Goal: Information Seeking & Learning: Check status

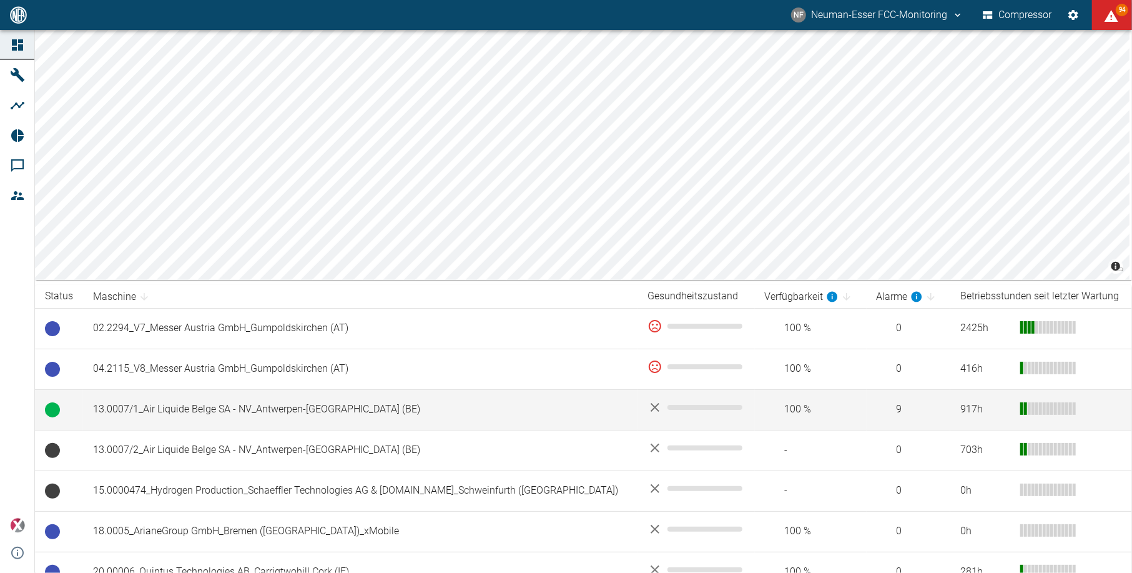
click at [250, 422] on td "13.0007/1_Air Liquide Belge SA - NV_Antwerpen-[GEOGRAPHIC_DATA] (BE)" at bounding box center [360, 409] width 554 height 41
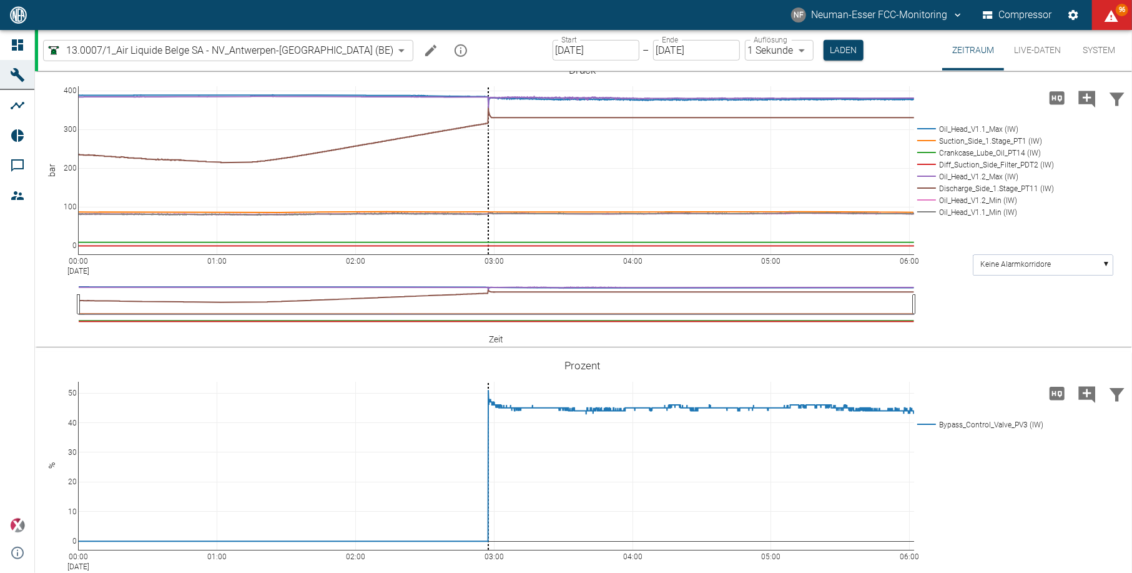
scroll to position [499, 0]
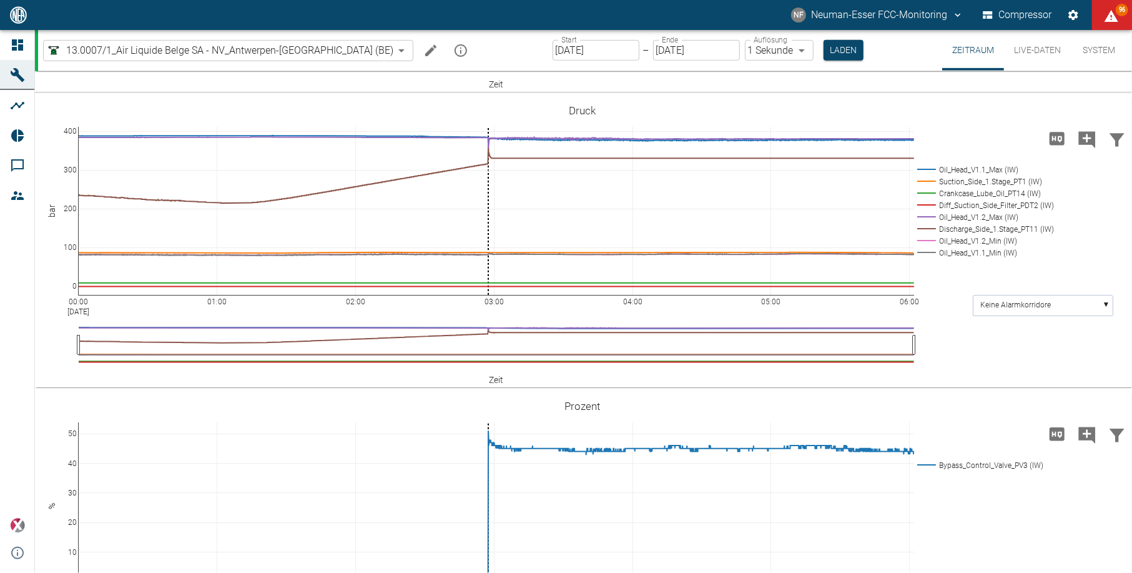
click at [706, 7] on div "NF Neuman-Esser FCC-Monitoring Compressor 96" at bounding box center [566, 15] width 1132 height 30
click at [760, 3] on div "NF Neuman-Esser FCC-Monitoring Compressor 96" at bounding box center [566, 15] width 1132 height 30
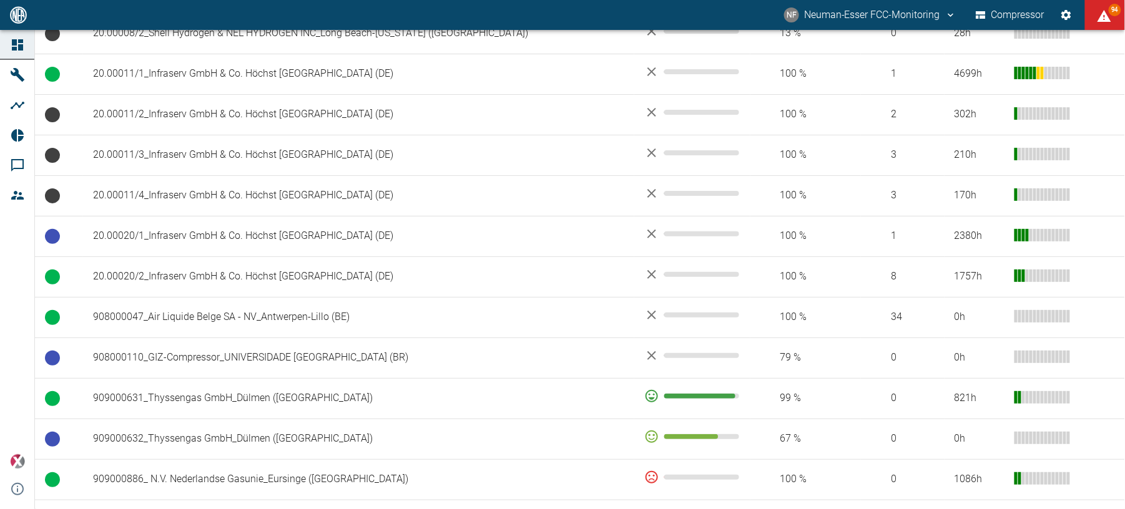
scroll to position [666, 0]
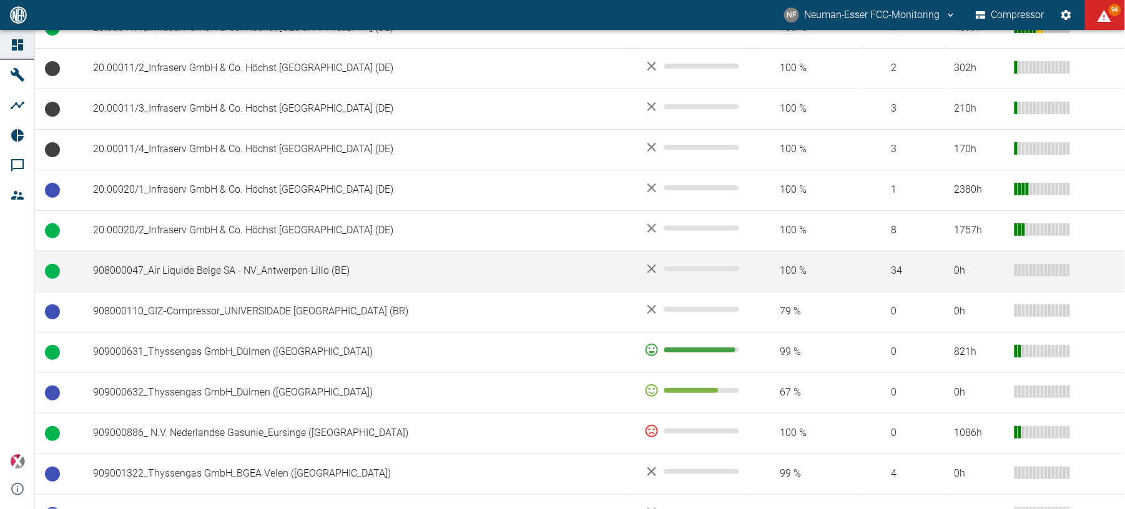
click at [180, 283] on td "908000047_Air Liquide Belge SA - NV_Antwerpen-Lillo (BE)" at bounding box center [358, 271] width 551 height 41
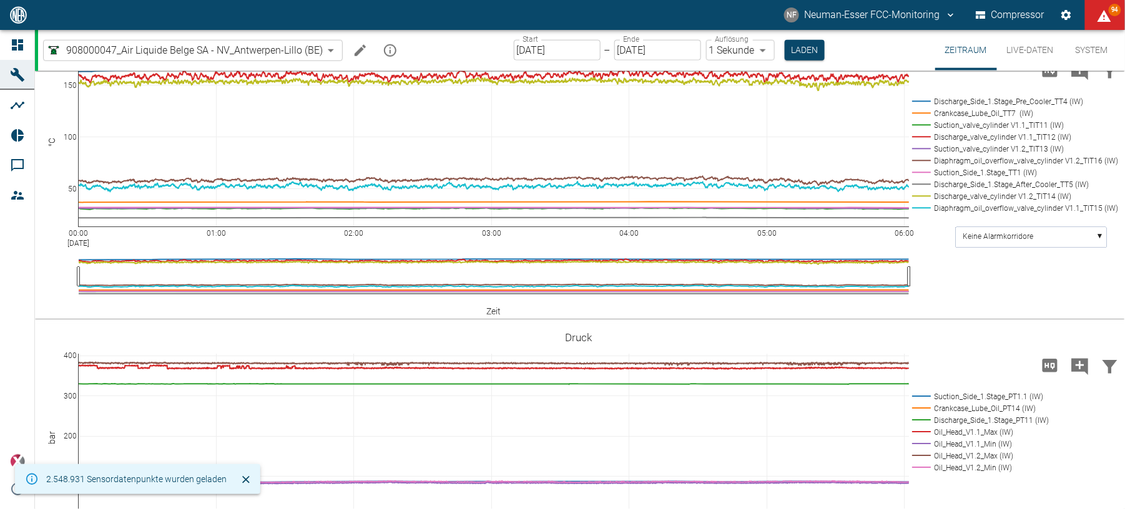
scroll to position [499, 0]
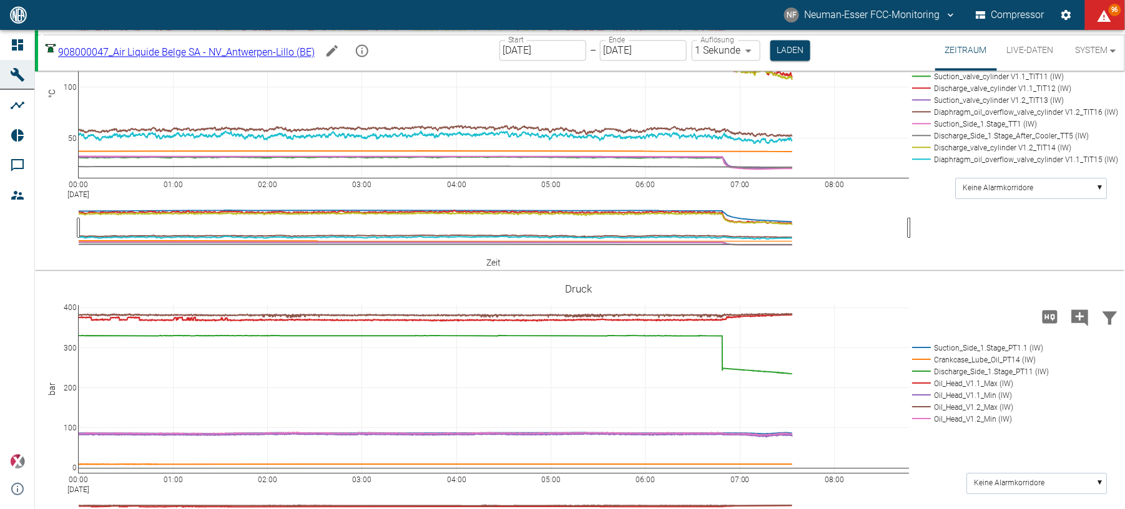
scroll to position [915, 0]
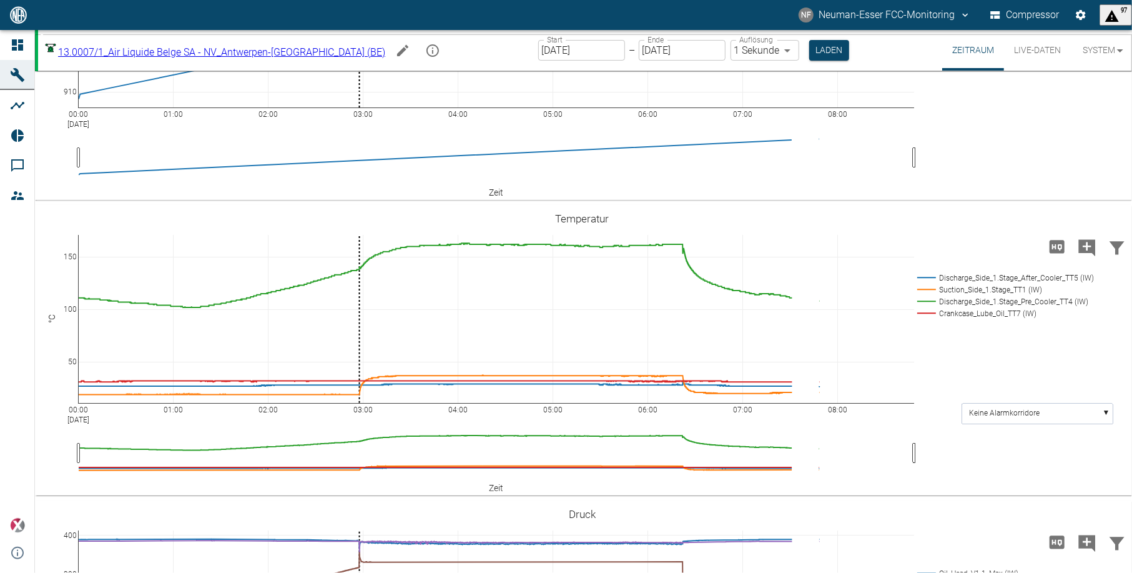
scroll to position [97, 0]
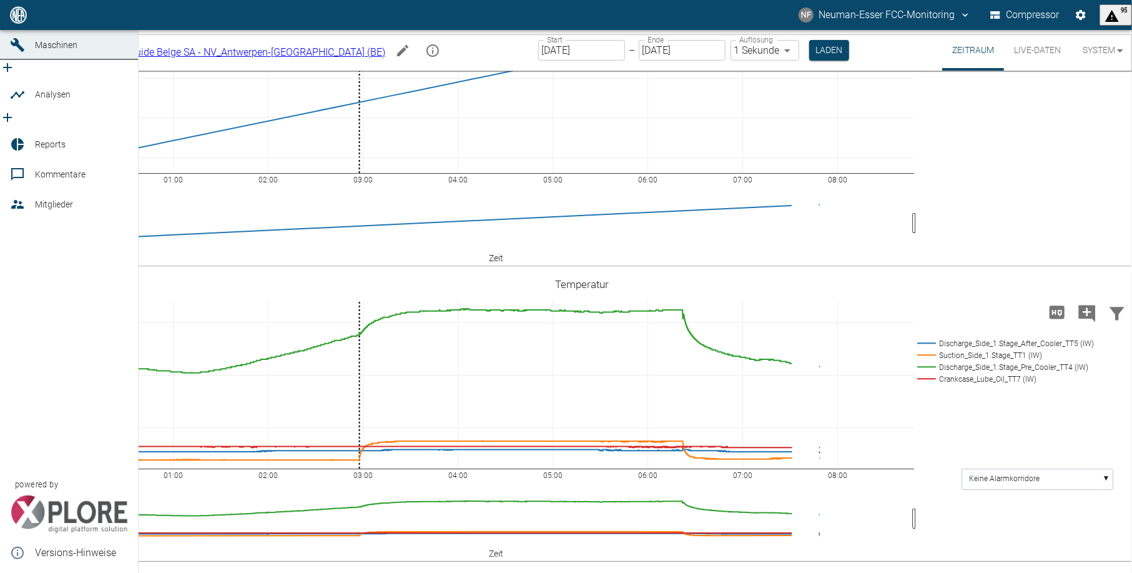
click at [16, 277] on div "Dashboard Maschinen Analysen Reports Kommentare Mitglieder powered by Versions-…" at bounding box center [69, 286] width 139 height 573
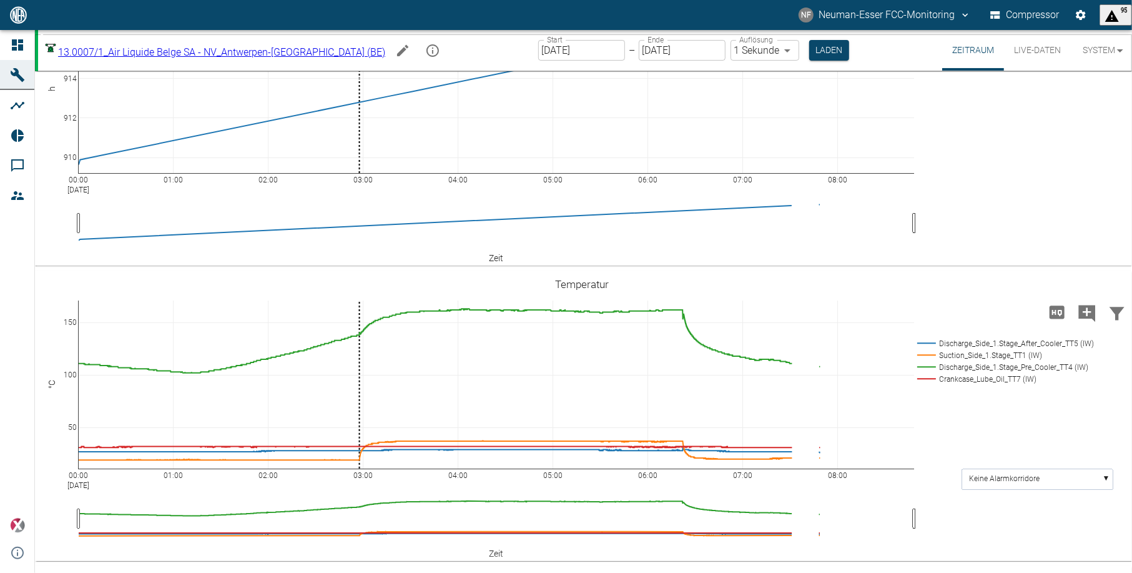
click at [714, 273] on div "00:00 Sep 3, 2025 01:00 02:00 03:00 04:00 05:00 06:00 07:00 08:00 50 100 150 Di…" at bounding box center [583, 415] width 1097 height 290
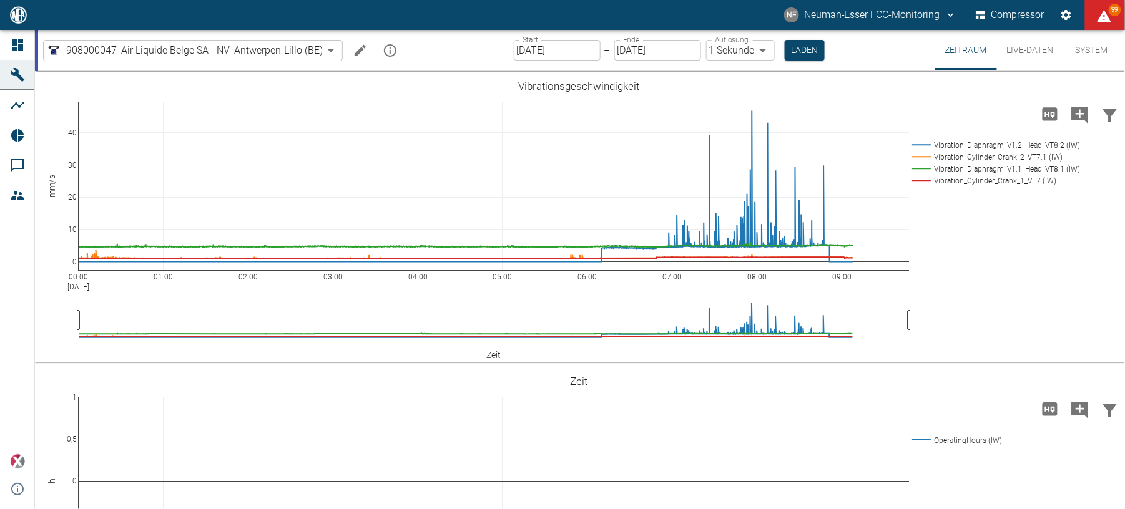
click at [506, 346] on div "00:00 [DATE] 01:00 02:00 03:00 04:00 05:00 06:00 07:00 08:00 09:00 0 10 20 30 4…" at bounding box center [579, 217] width 1088 height 281
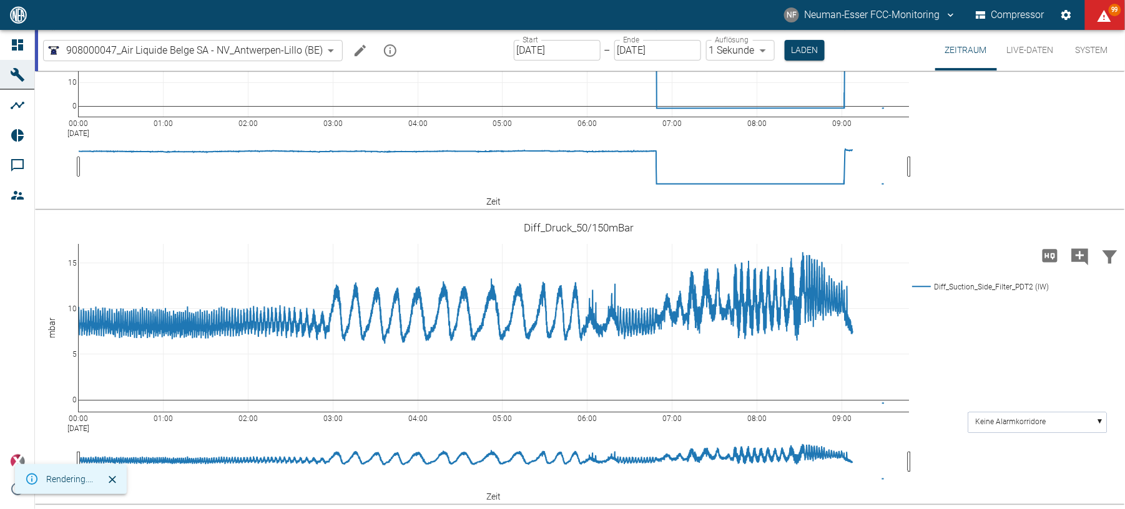
scroll to position [1629, 0]
click at [985, 355] on div "00:00 Sep 3, 2025 01:00 02:00 03:00 04:00 05:00 06:00 07:00 08:00 09:00 0 5 10 …" at bounding box center [579, 359] width 1088 height 281
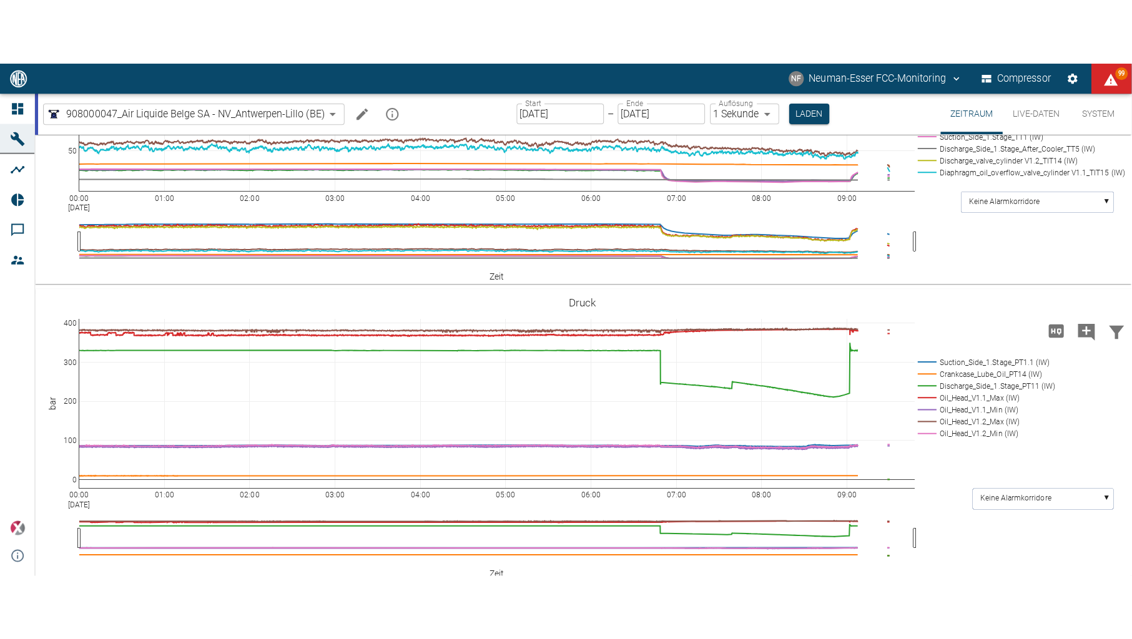
scroll to position [880, 0]
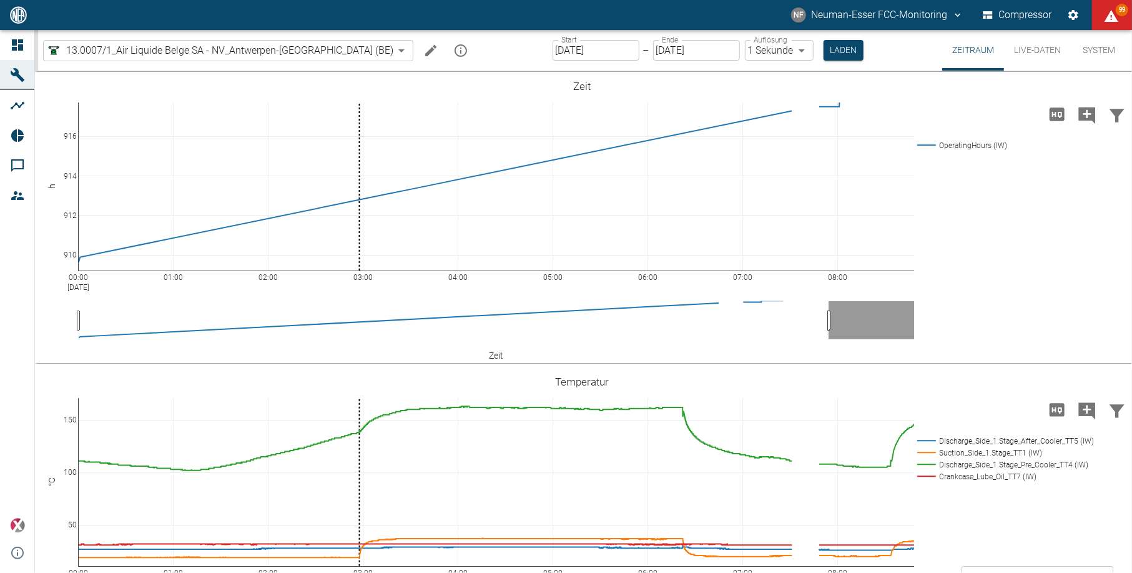
scroll to position [97, 0]
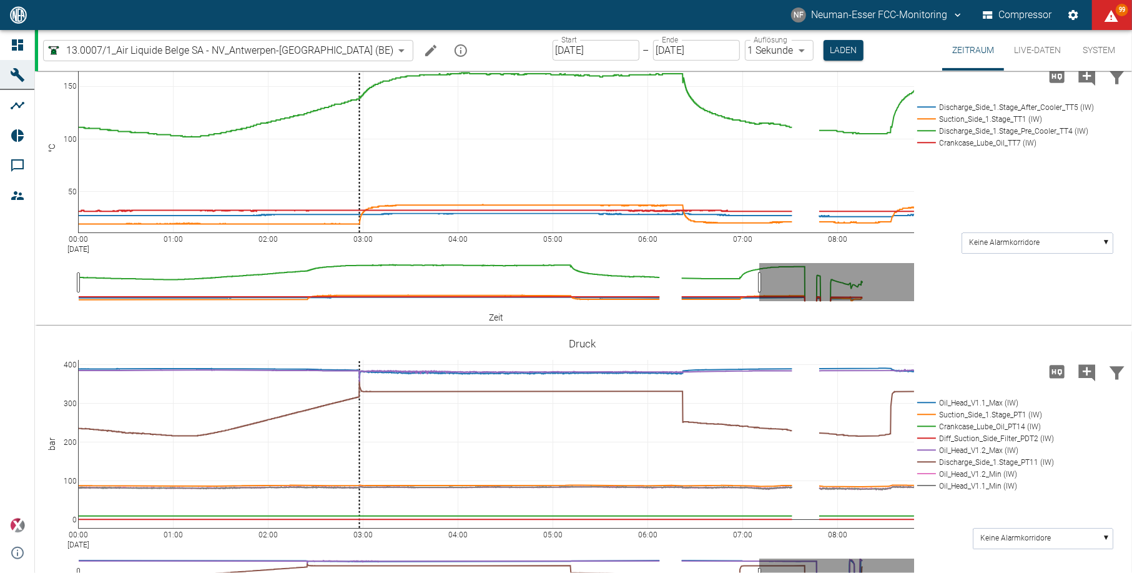
scroll to position [333, 0]
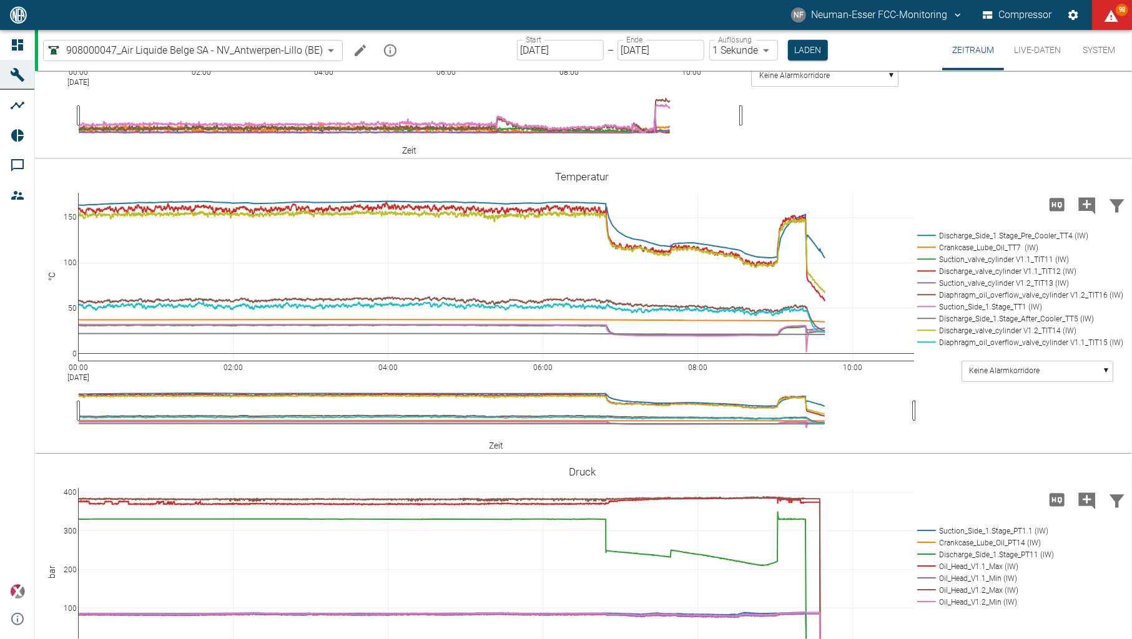
scroll to position [832, 0]
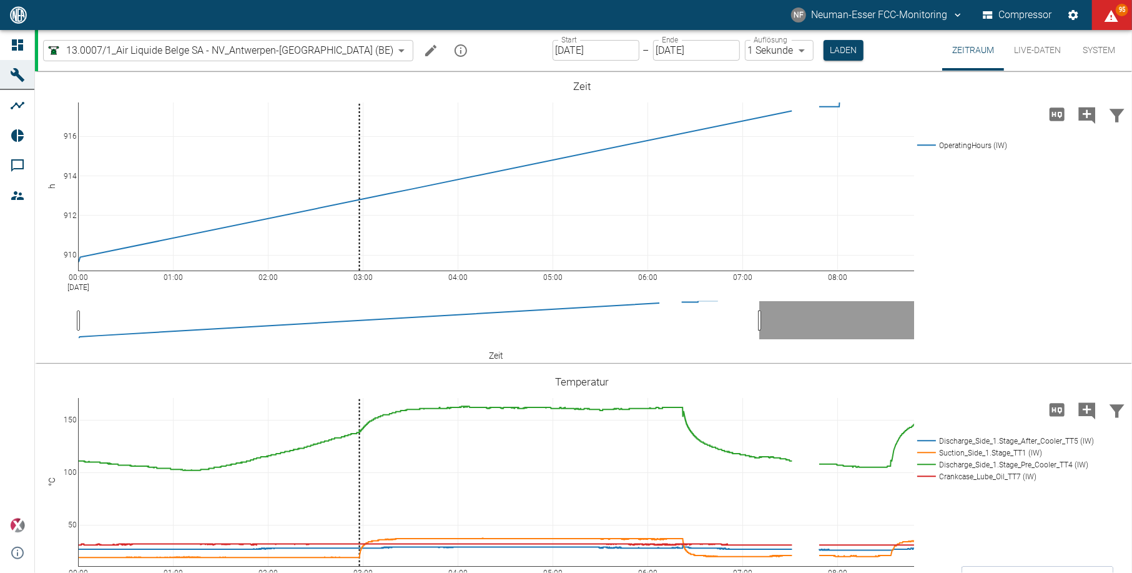
scroll to position [333, 0]
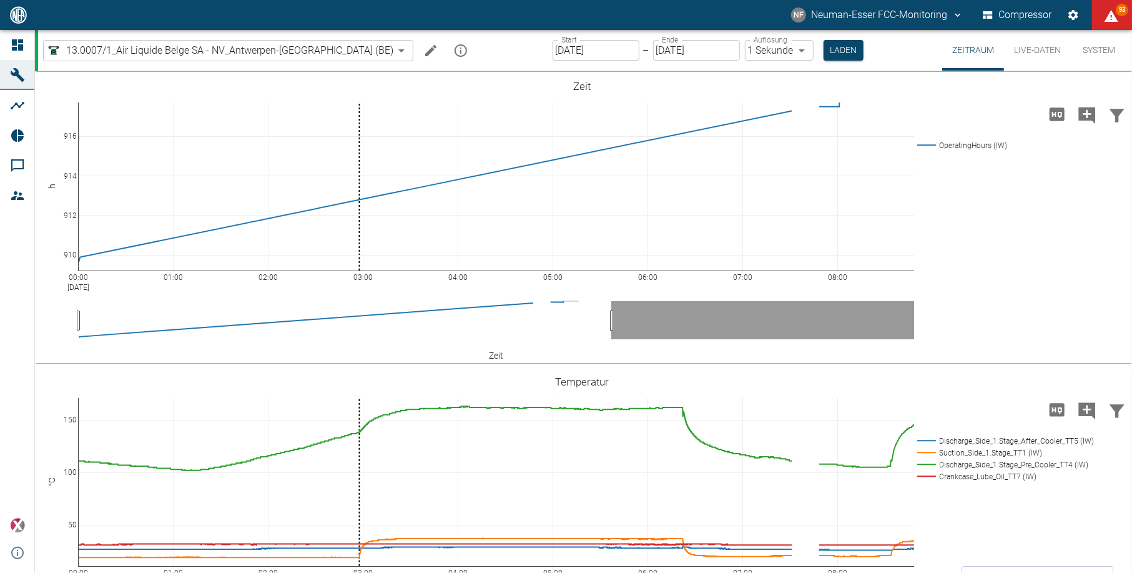
scroll to position [333, 0]
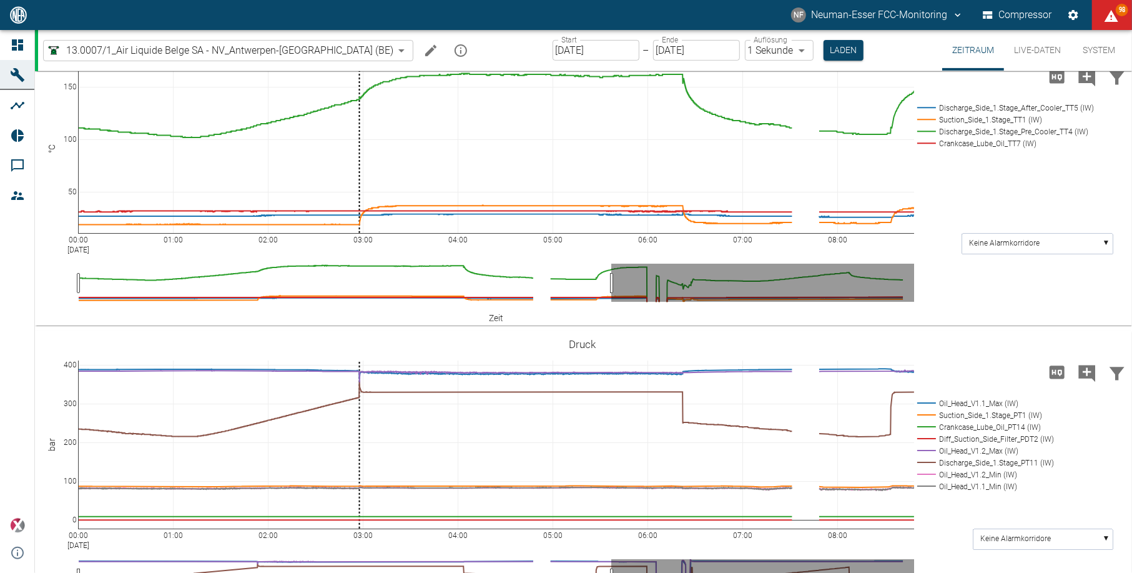
click at [917, 320] on div "00:00 Sep 3, 2025 01:00 02:00 03:00 04:00 05:00 06:00 07:00 08:00 50 100 150 Di…" at bounding box center [582, 180] width 1094 height 281
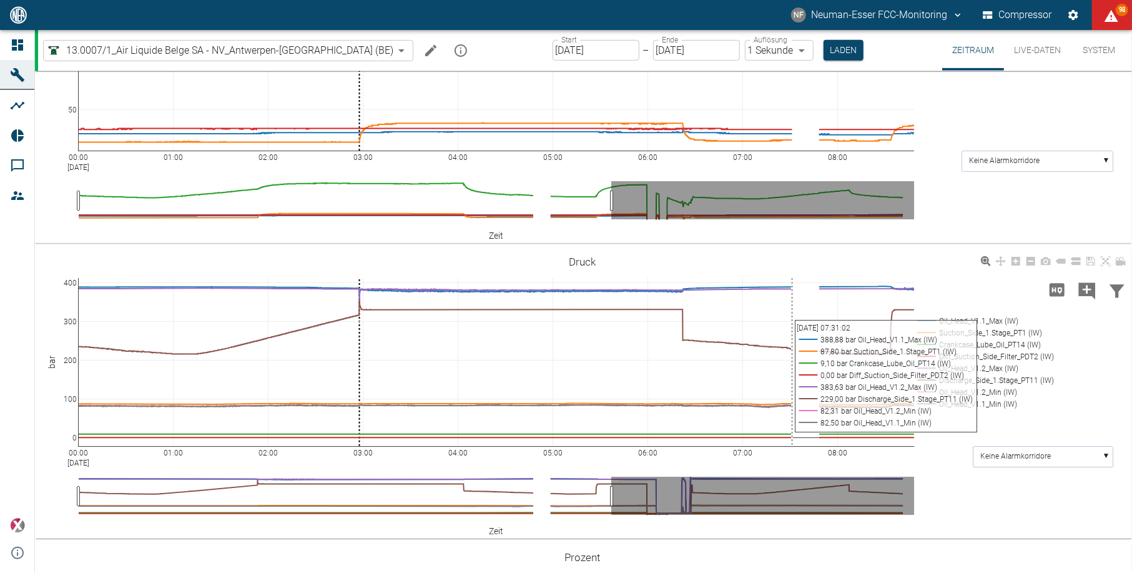
scroll to position [416, 0]
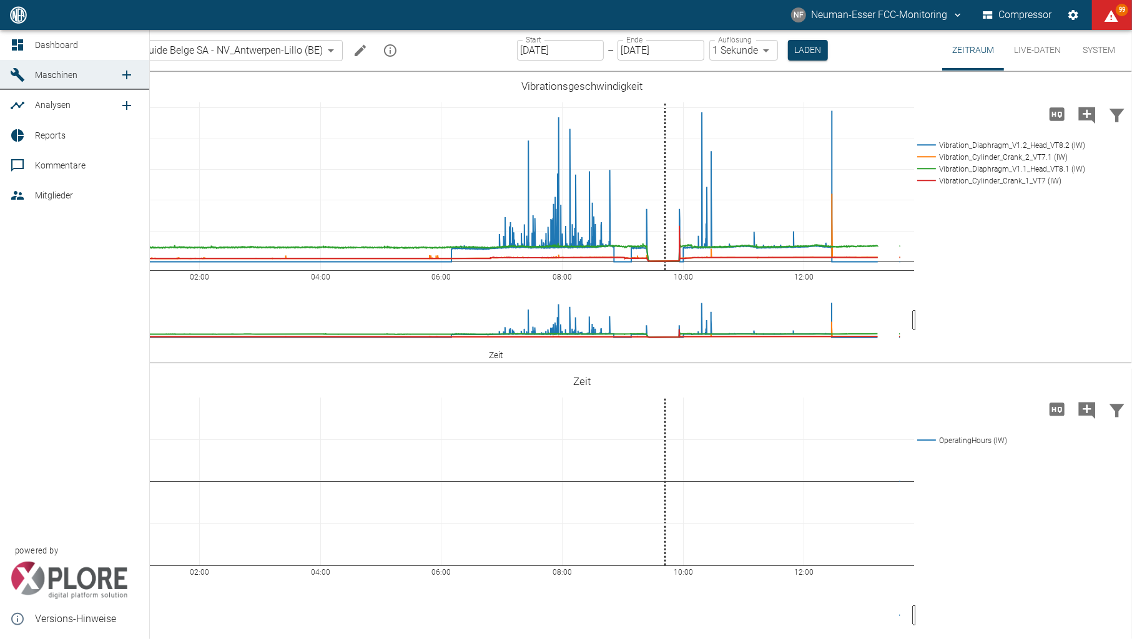
click at [19, 43] on icon at bounding box center [17, 44] width 15 height 15
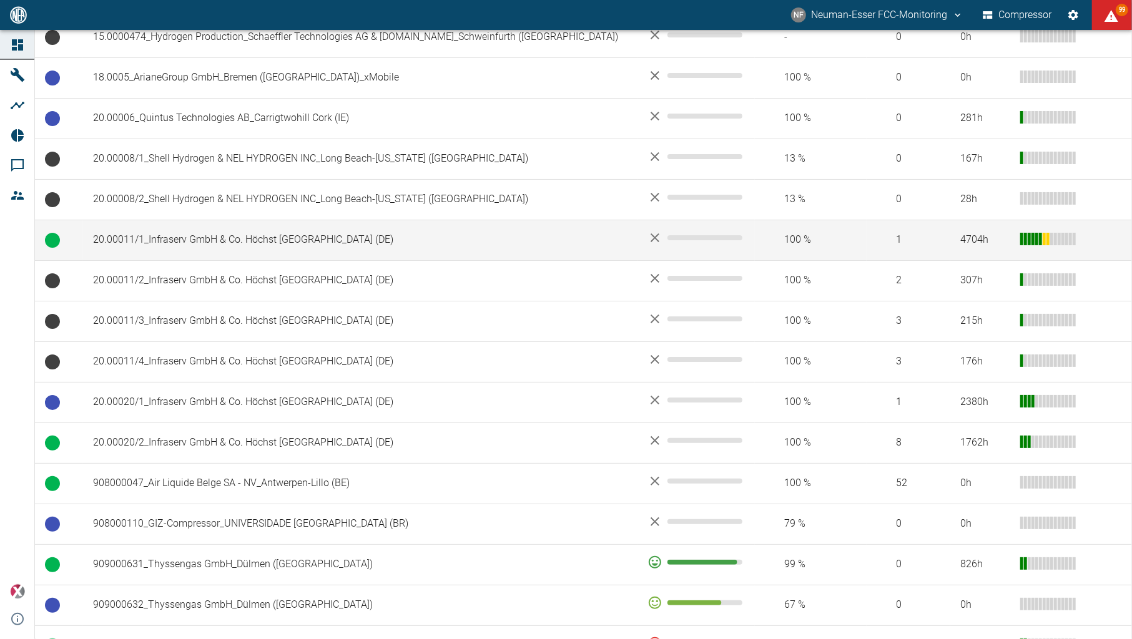
scroll to position [499, 0]
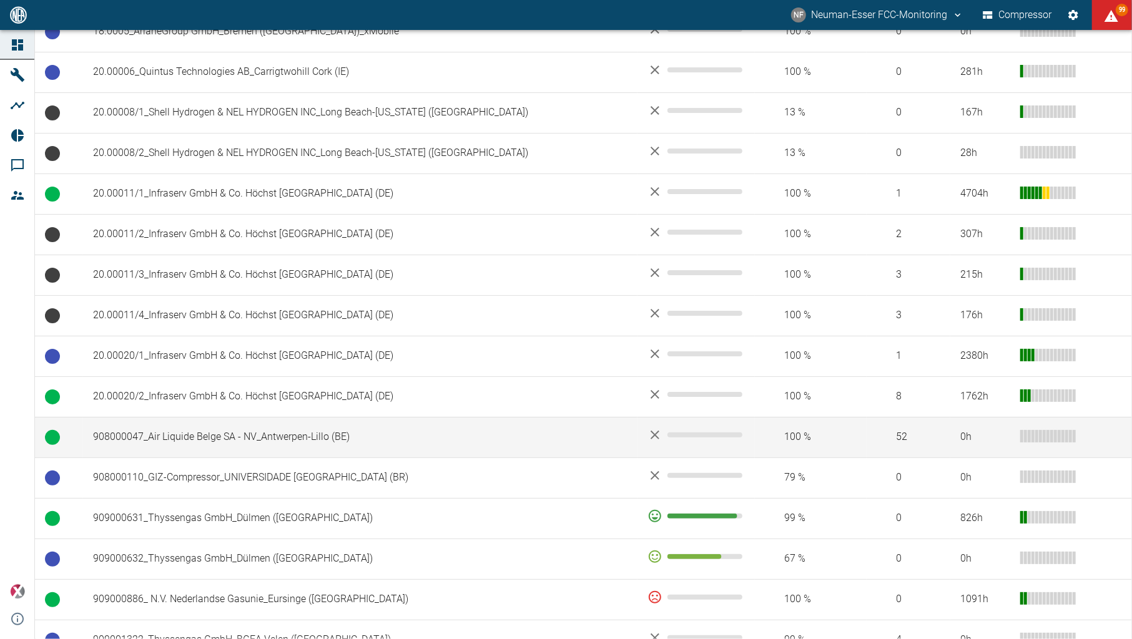
click at [308, 431] on td "908000047_Air Liquide Belge SA - NV_Antwerpen-Lillo (BE)" at bounding box center [360, 437] width 554 height 41
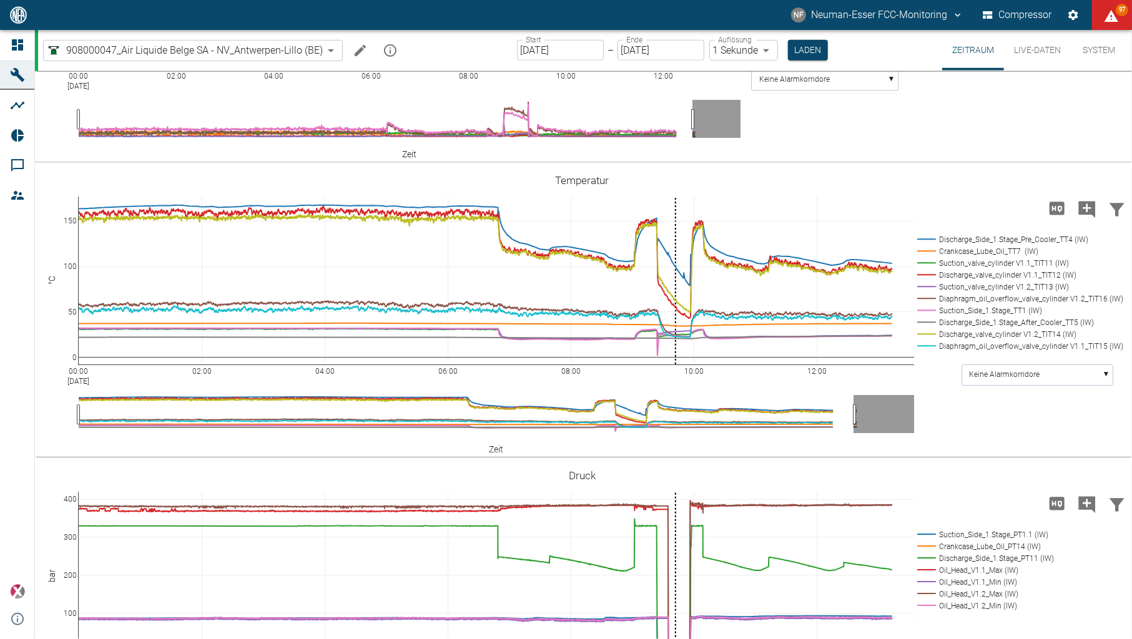
scroll to position [833, 0]
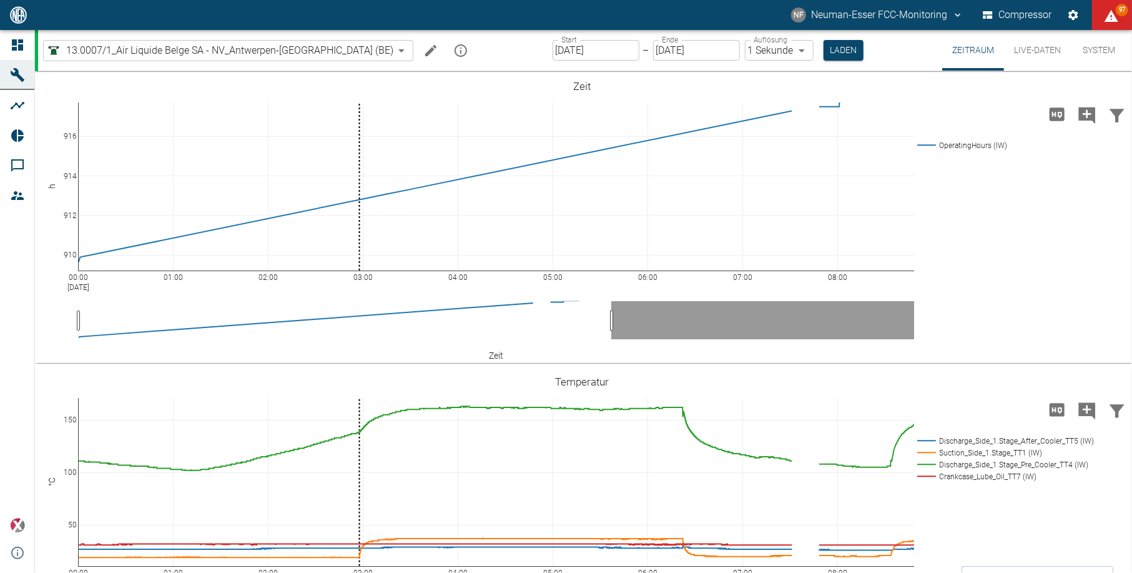
scroll to position [416, 0]
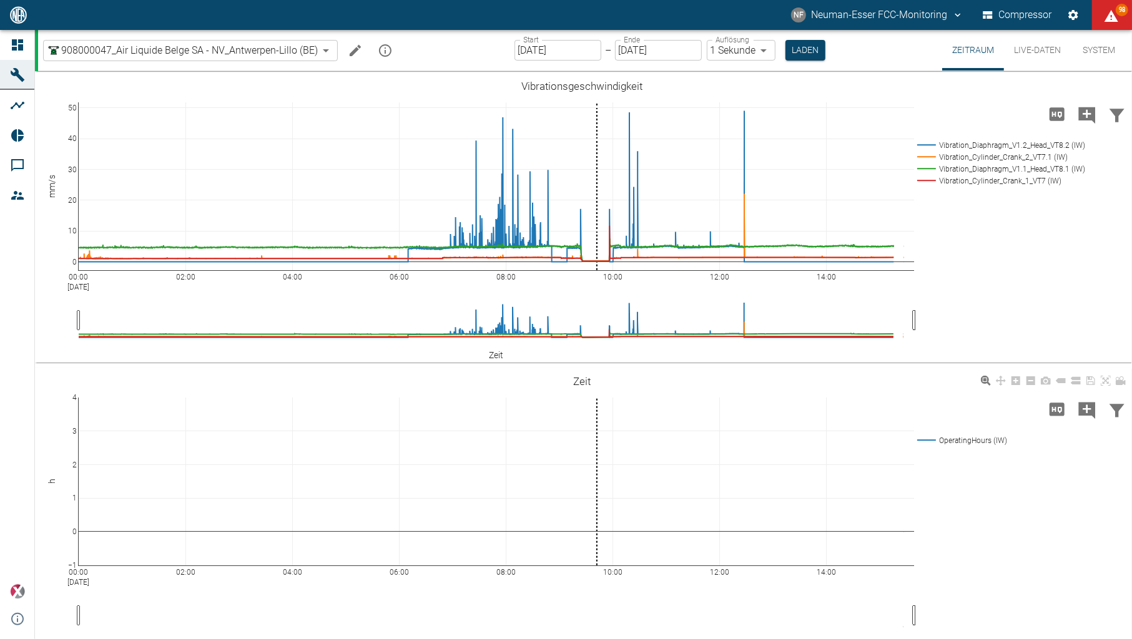
click at [178, 375] on div "00:00 [DATE] 02:00 04:00 06:00 08:00 10:00 12:00 14:00 −1 0 1 2 3 4 OperatingHo…" at bounding box center [582, 513] width 1094 height 281
